Goal: Task Accomplishment & Management: Manage account settings

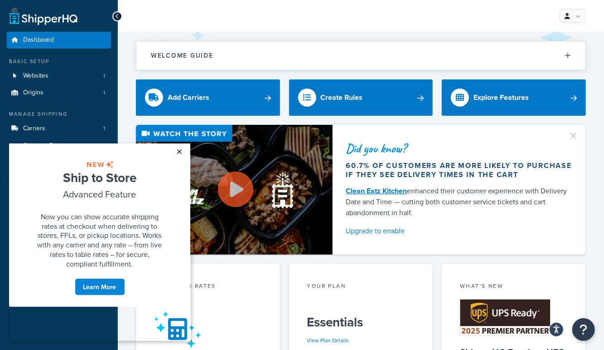
click at [179, 151] on link "×" at bounding box center [180, 151] width 16 height 16
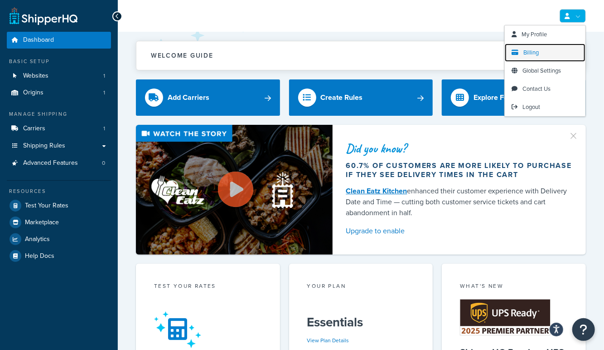
click at [534, 51] on span "Billing" at bounding box center [531, 52] width 15 height 9
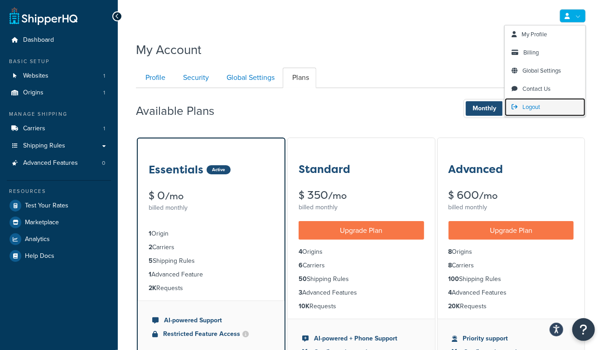
click at [530, 107] on span "Logout" at bounding box center [532, 106] width 18 height 9
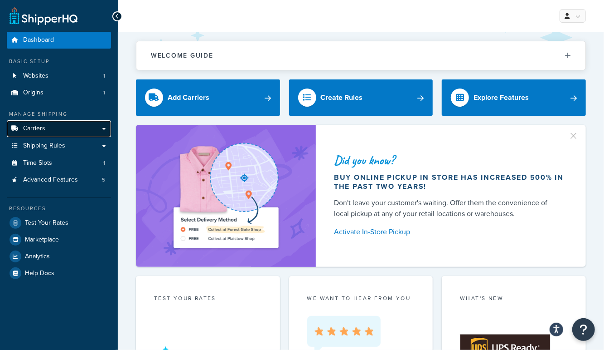
click at [53, 133] on link "Carriers" at bounding box center [59, 128] width 104 height 17
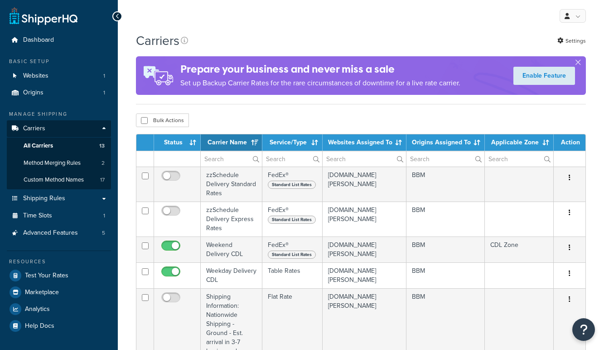
select select "15"
